Goal: Information Seeking & Learning: Find specific fact

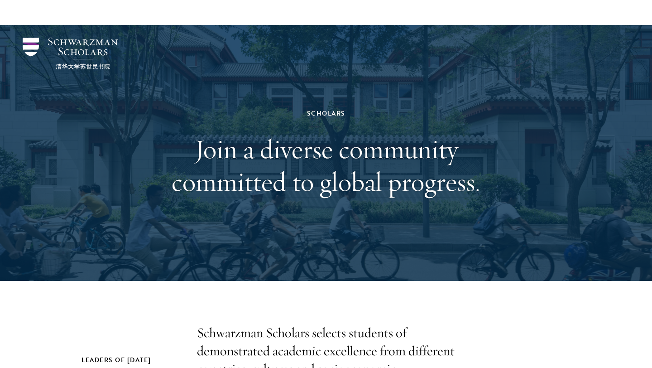
scroll to position [1005, 0]
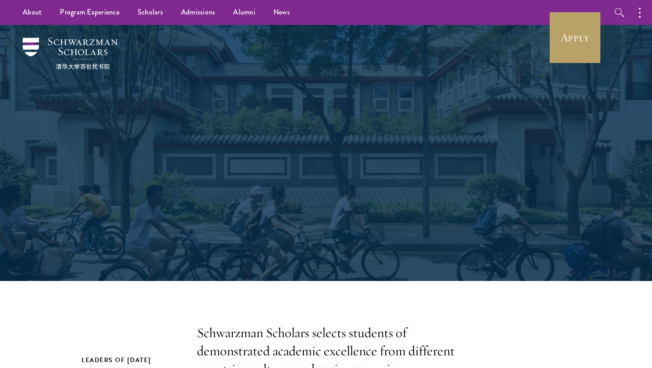
scroll to position [1005, 0]
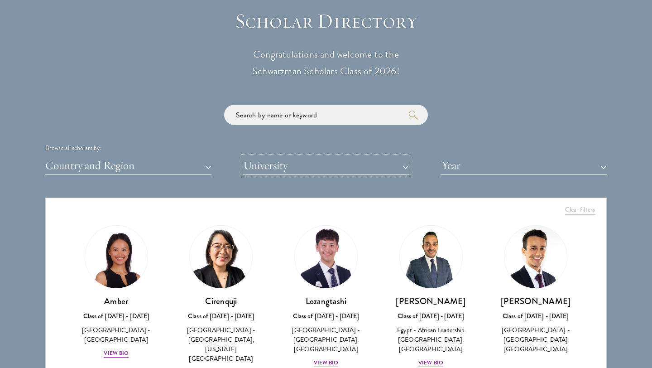
click at [276, 163] on button "University" at bounding box center [326, 165] width 166 height 19
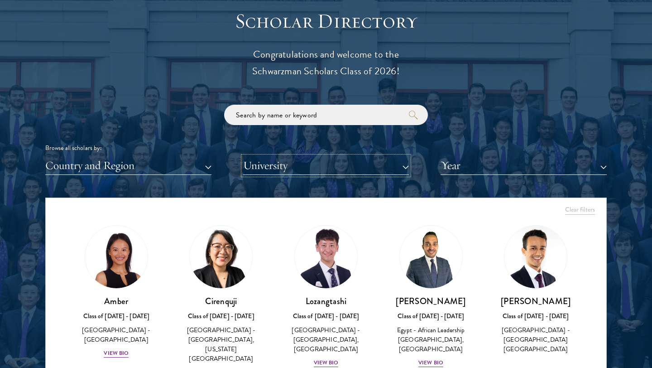
type input "tianxin"
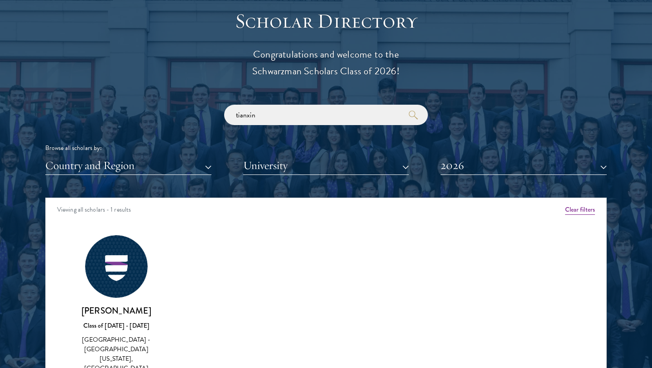
scroll to position [1004, 0]
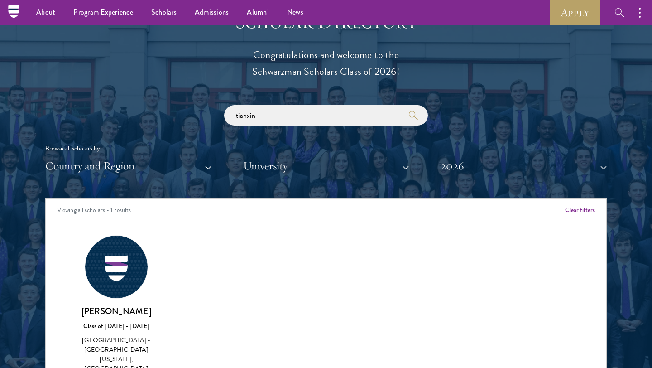
click at [432, 144] on div "Browse all scholars by:" at bounding box center [325, 149] width 561 height 10
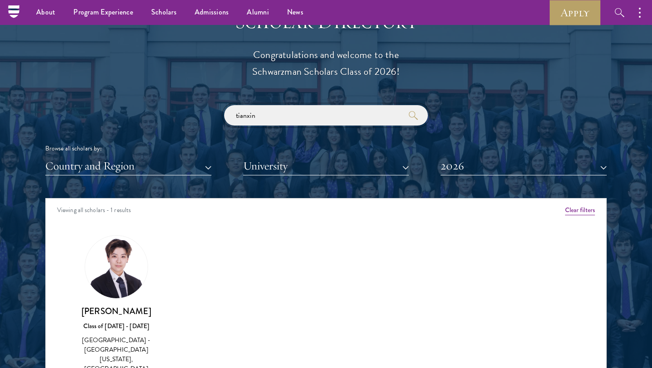
click at [301, 119] on input "tianxin" at bounding box center [326, 115] width 204 height 20
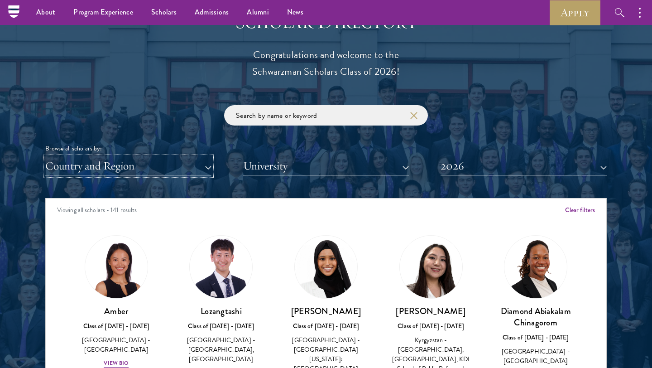
click at [121, 170] on button "Country and Region" at bounding box center [128, 166] width 166 height 19
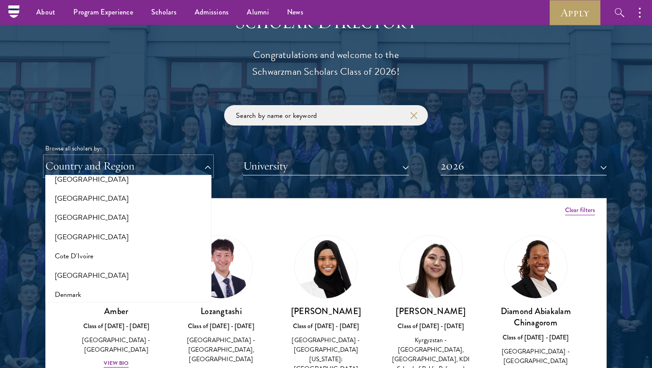
scroll to position [333, 0]
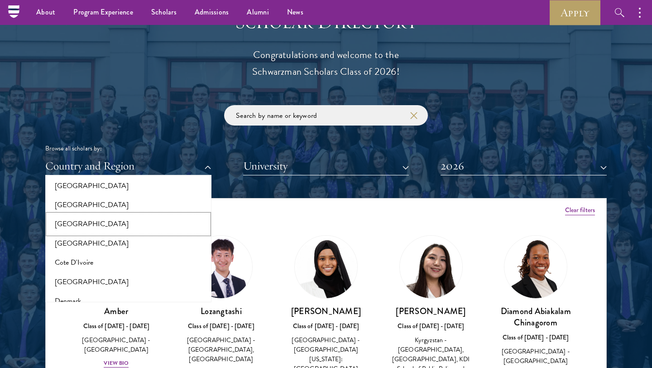
click at [88, 220] on button "[GEOGRAPHIC_DATA]" at bounding box center [128, 223] width 161 height 19
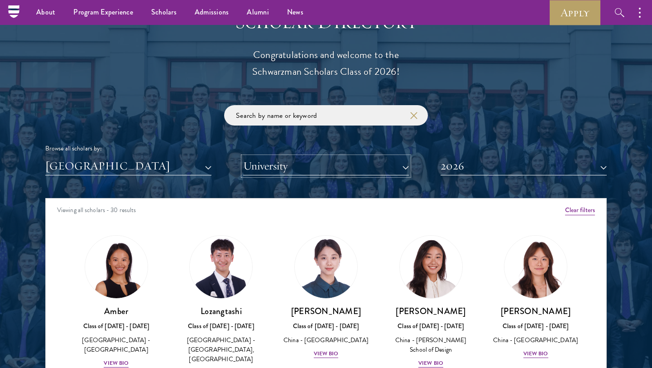
click at [295, 169] on button "University" at bounding box center [326, 166] width 166 height 19
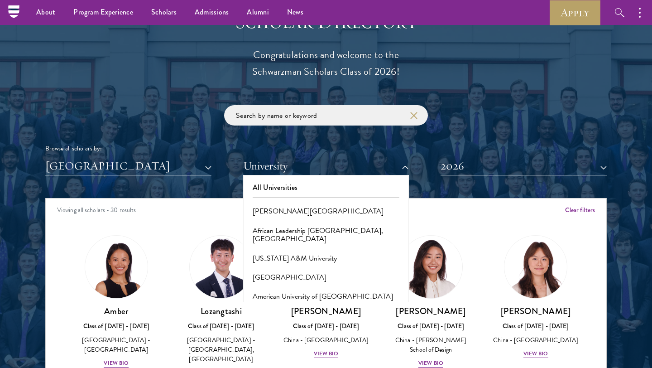
click at [316, 133] on div "Browse all scholars by: China All Countries and Regions Afghanistan Antigua and…" at bounding box center [325, 140] width 561 height 70
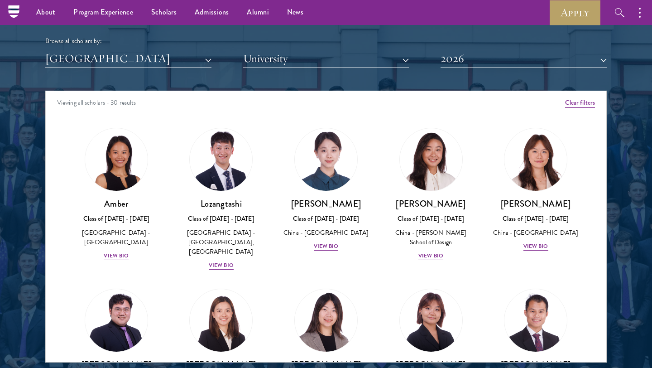
scroll to position [1052, 0]
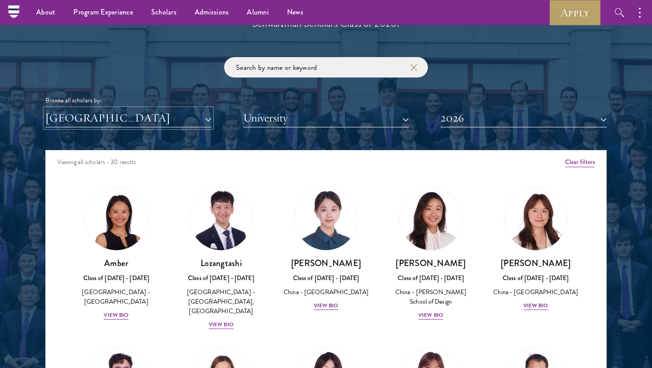
click at [174, 124] on button "[GEOGRAPHIC_DATA]" at bounding box center [128, 118] width 166 height 19
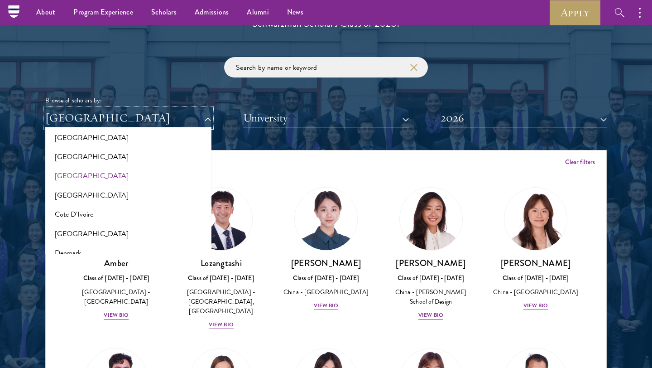
scroll to position [0, 0]
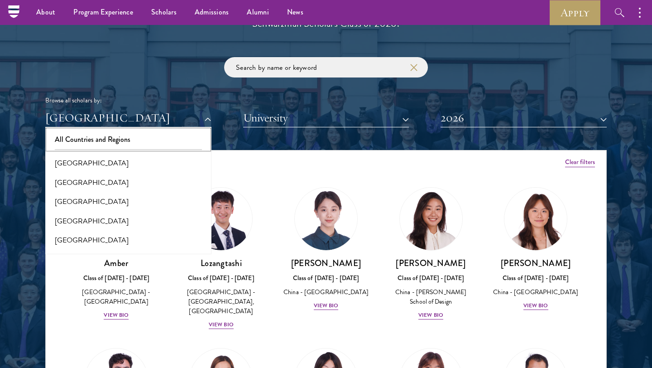
click at [99, 137] on button "All Countries and Regions" at bounding box center [128, 139] width 161 height 19
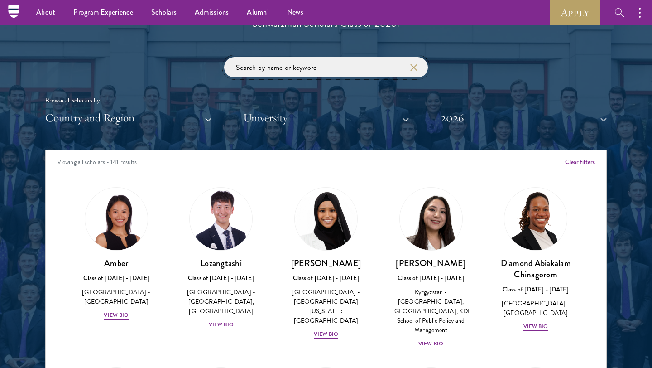
click at [282, 72] on input "search" at bounding box center [326, 67] width 204 height 20
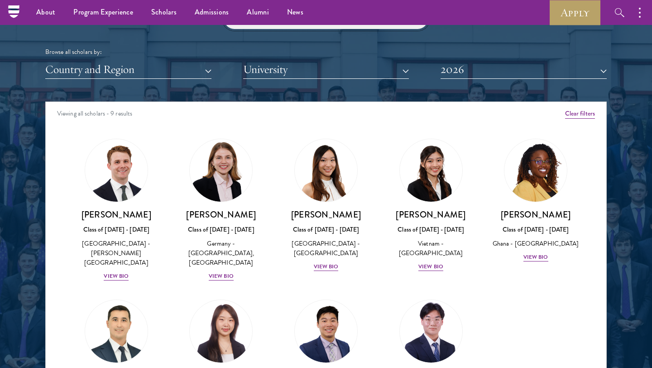
scroll to position [1061, 0]
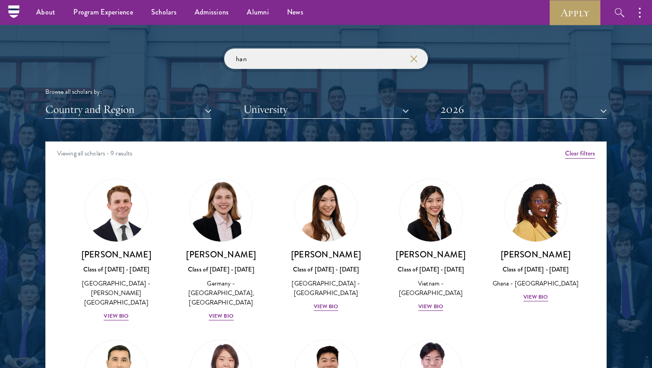
click at [283, 52] on input "han" at bounding box center [326, 58] width 204 height 20
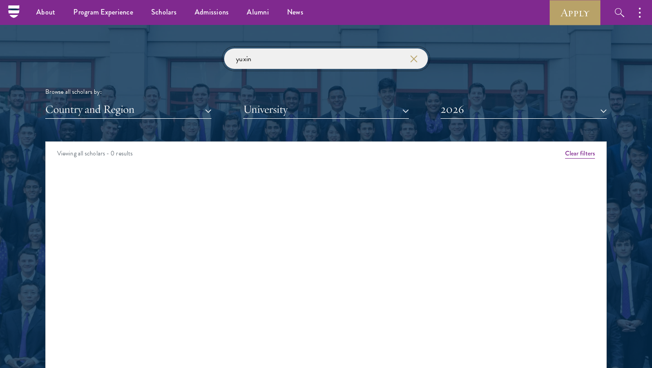
type input "yuxin"
click at [250, 171] on div "Amber Class of 2025 - 2026 China - Peking University View Bio Cirenquji Class o…" at bounding box center [326, 177] width 561 height 20
